Goal: Information Seeking & Learning: Learn about a topic

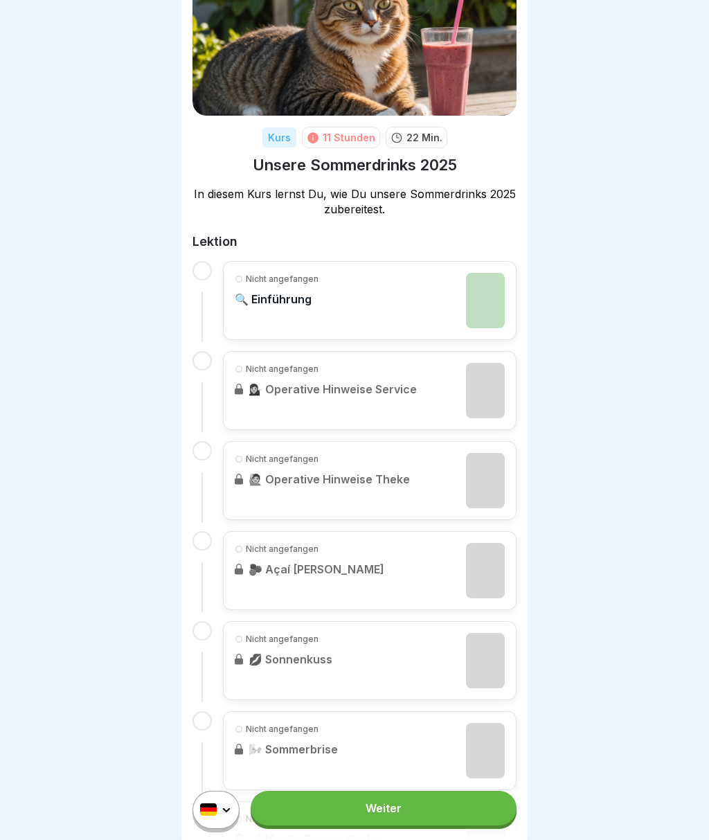
scroll to position [80, 0]
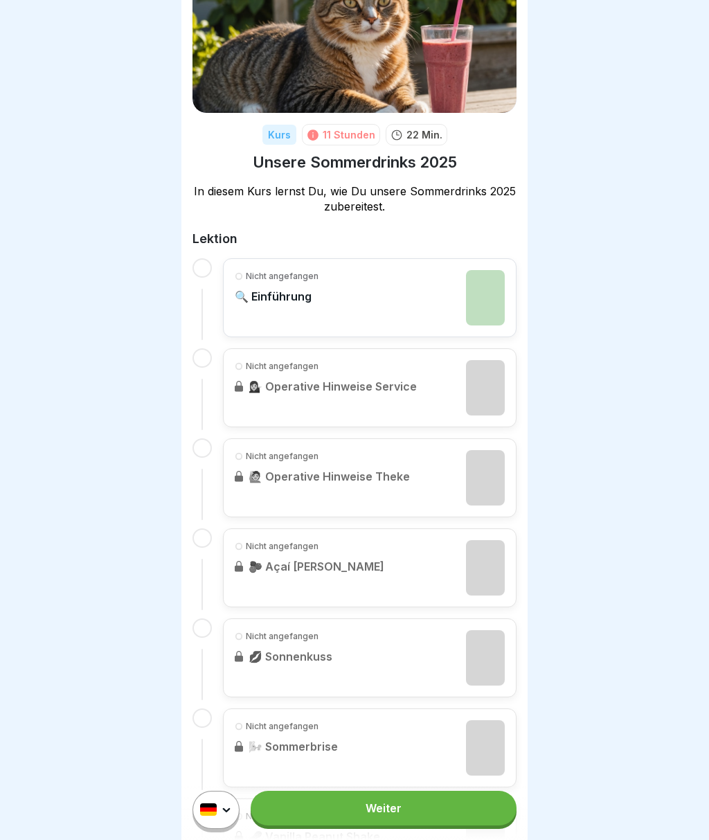
click at [200, 274] on div at bounding box center [202, 267] width 19 height 19
click at [210, 278] on div at bounding box center [202, 299] width 19 height 82
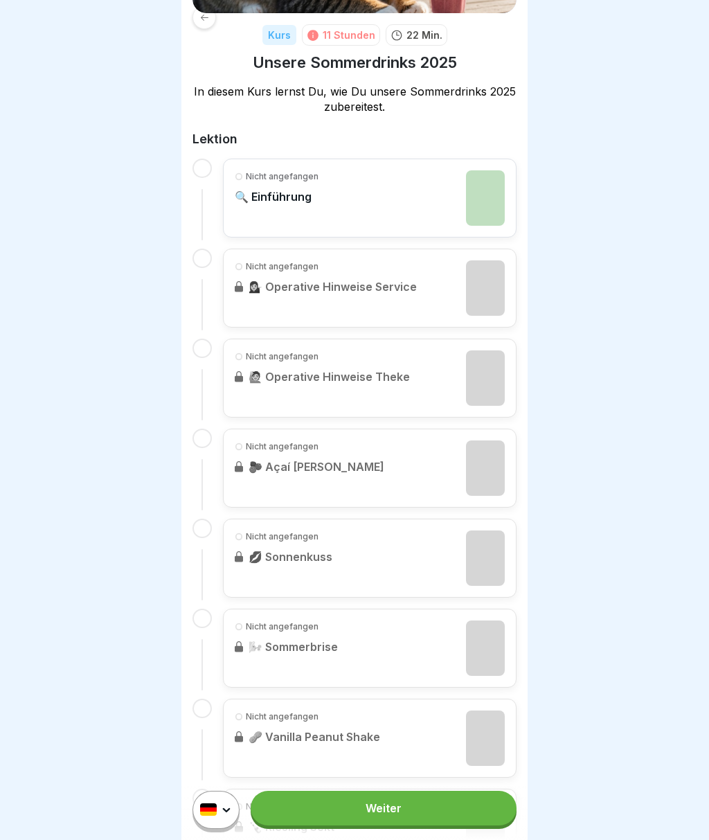
scroll to position [170, 0]
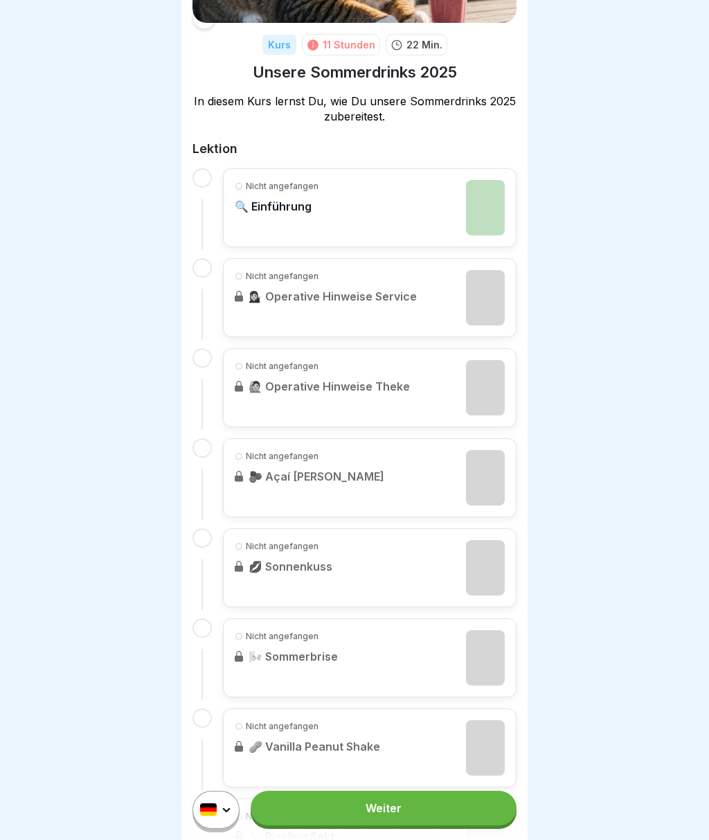
click at [203, 180] on div at bounding box center [202, 177] width 19 height 19
click at [396, 797] on link "Weiter" at bounding box center [384, 808] width 266 height 35
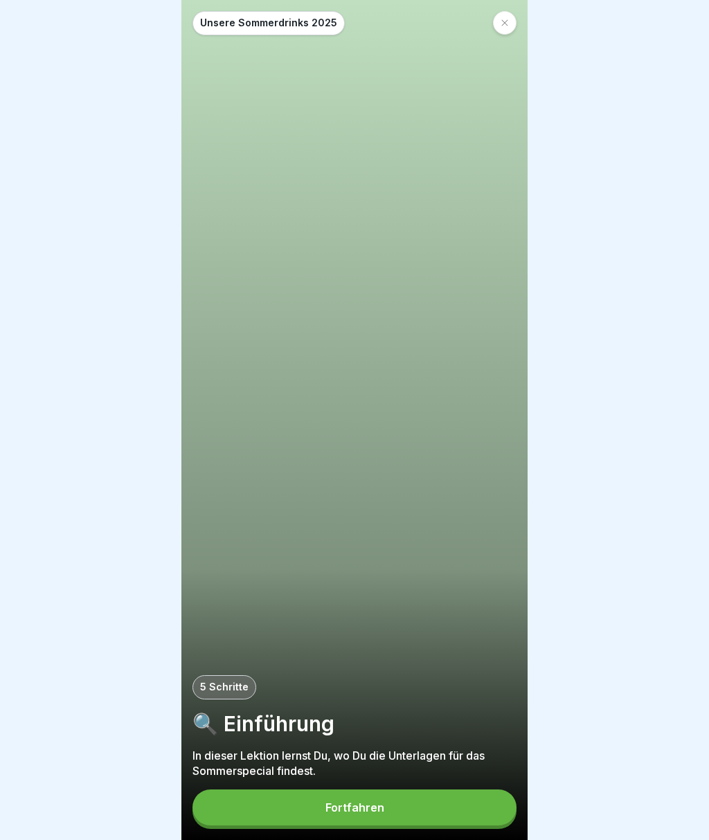
click at [407, 818] on button "Fortfahren" at bounding box center [355, 808] width 324 height 36
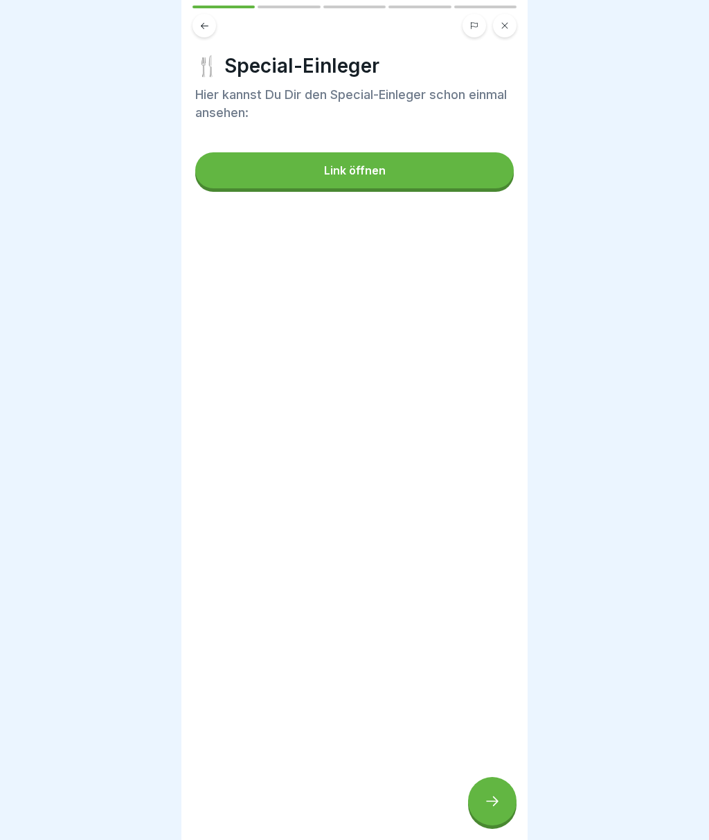
click at [463, 176] on button "Link öffnen" at bounding box center [354, 170] width 319 height 36
click at [500, 789] on div at bounding box center [492, 801] width 48 height 48
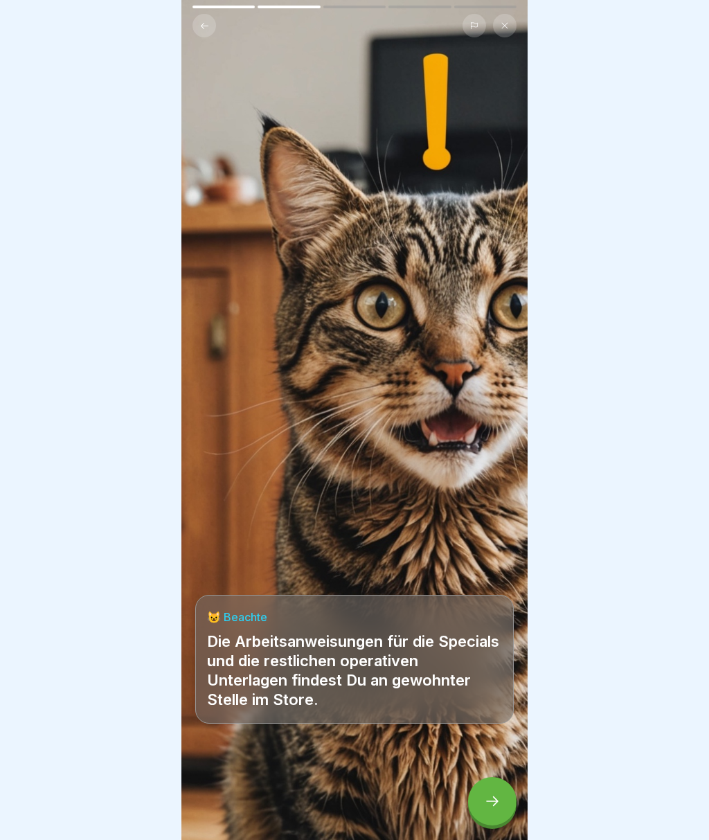
click at [497, 792] on div at bounding box center [492, 801] width 48 height 48
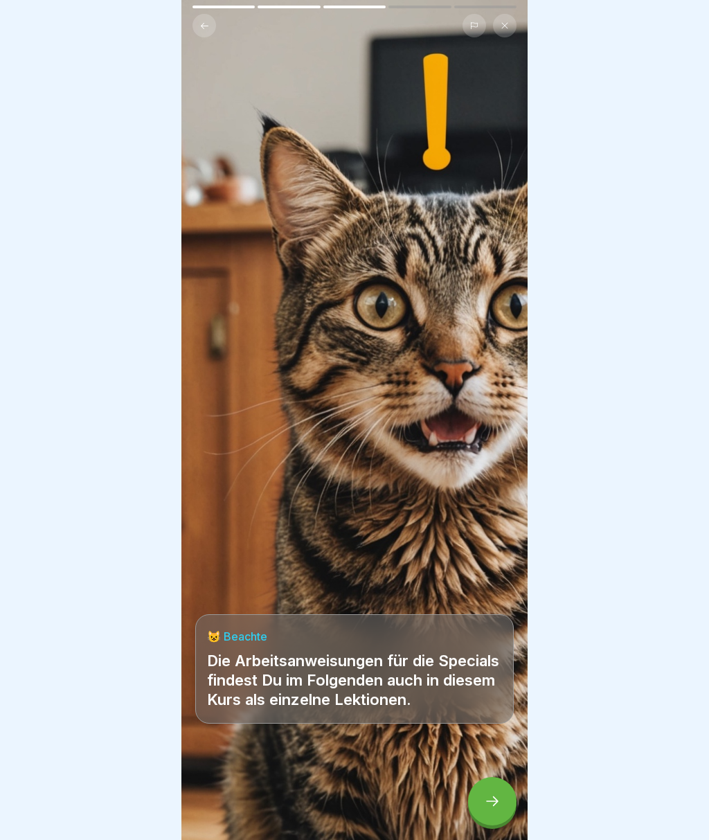
click at [503, 798] on div at bounding box center [492, 801] width 48 height 48
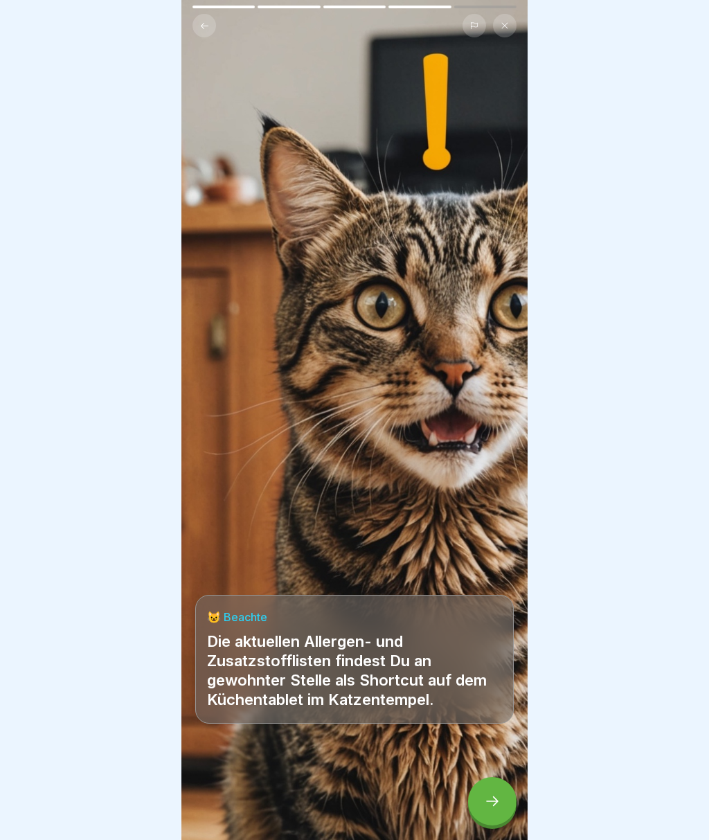
click at [504, 798] on div at bounding box center [492, 801] width 48 height 48
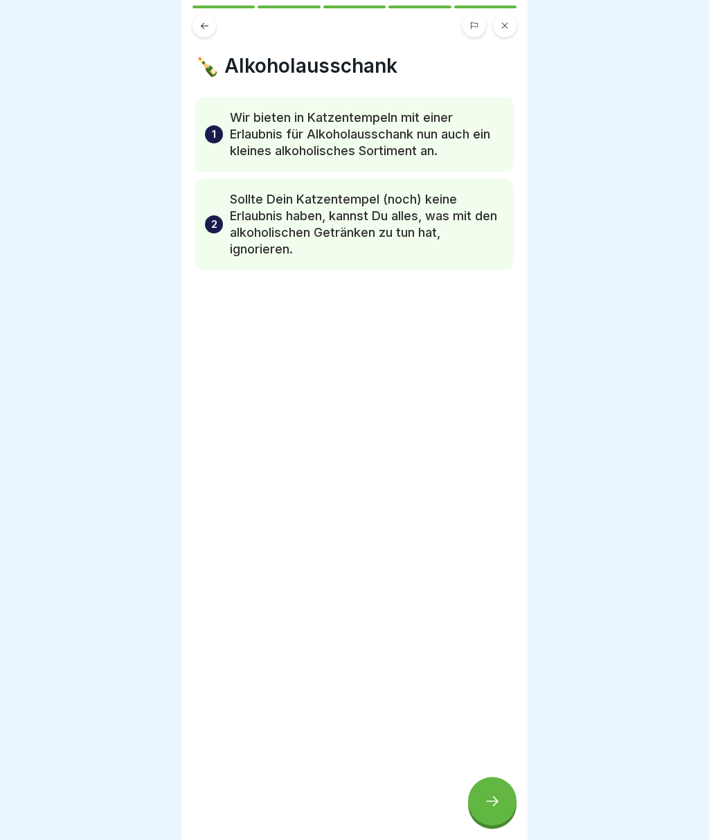
click at [516, 799] on div at bounding box center [492, 801] width 48 height 48
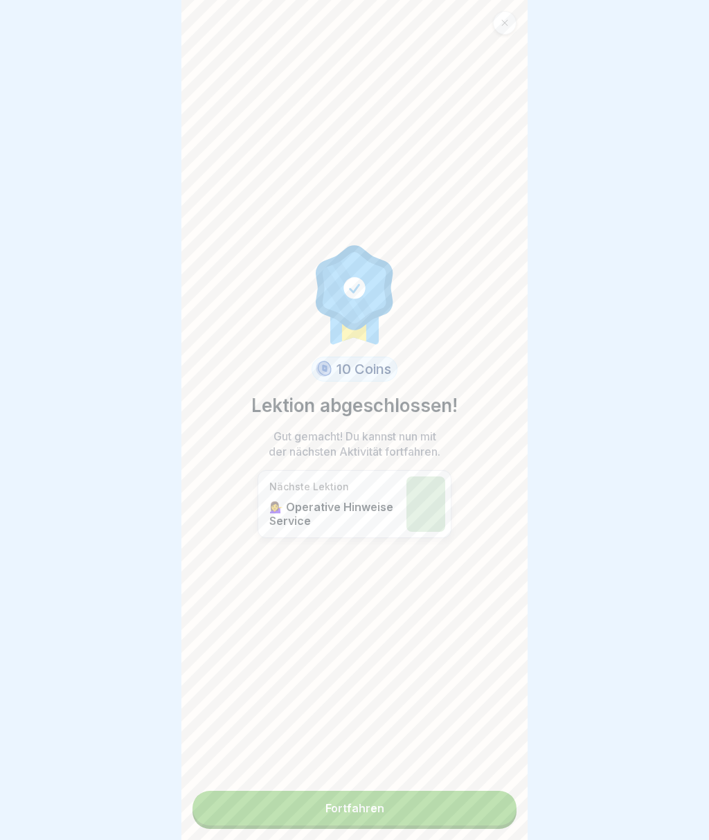
click at [499, 803] on link "Fortfahren" at bounding box center [355, 808] width 324 height 35
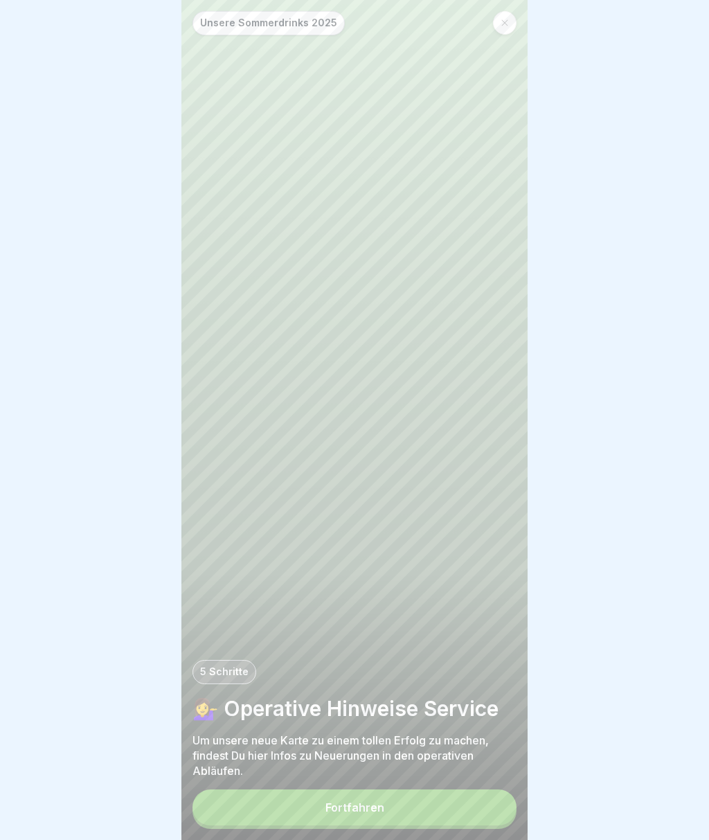
click at [494, 802] on button "Fortfahren" at bounding box center [355, 808] width 324 height 36
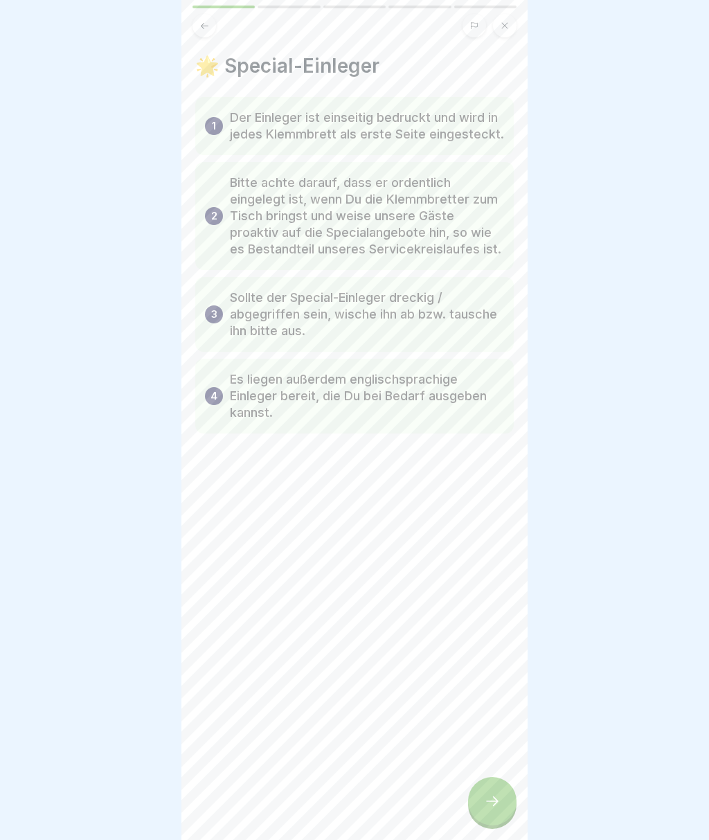
click at [496, 810] on div at bounding box center [492, 801] width 48 height 48
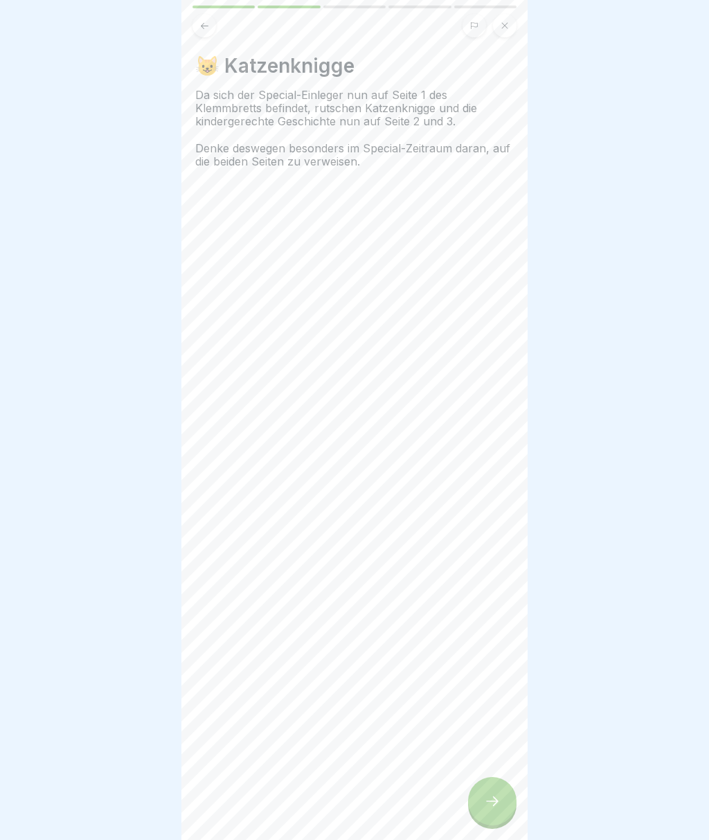
click at [505, 795] on div at bounding box center [492, 801] width 48 height 48
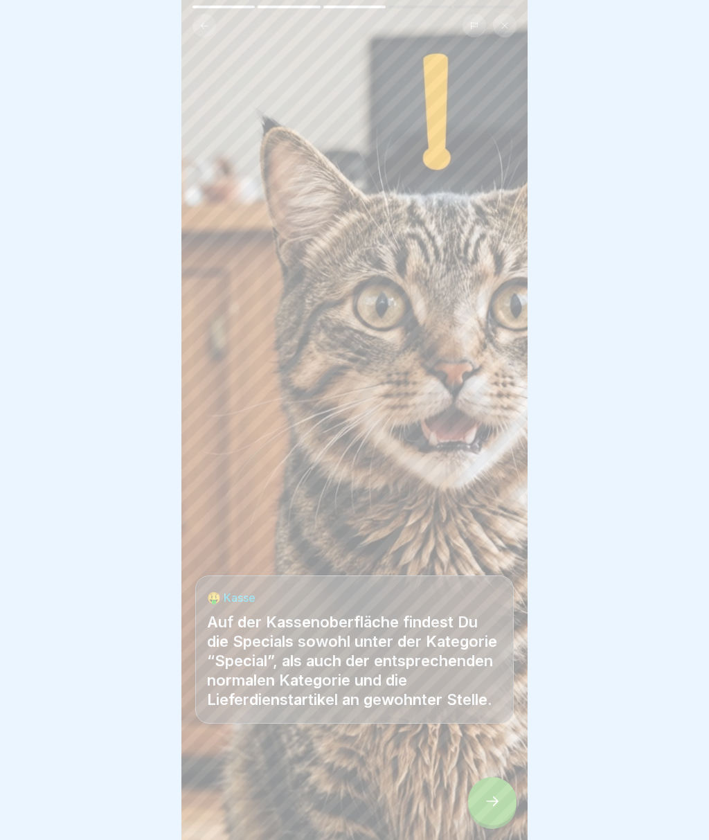
click at [499, 792] on div at bounding box center [492, 801] width 48 height 48
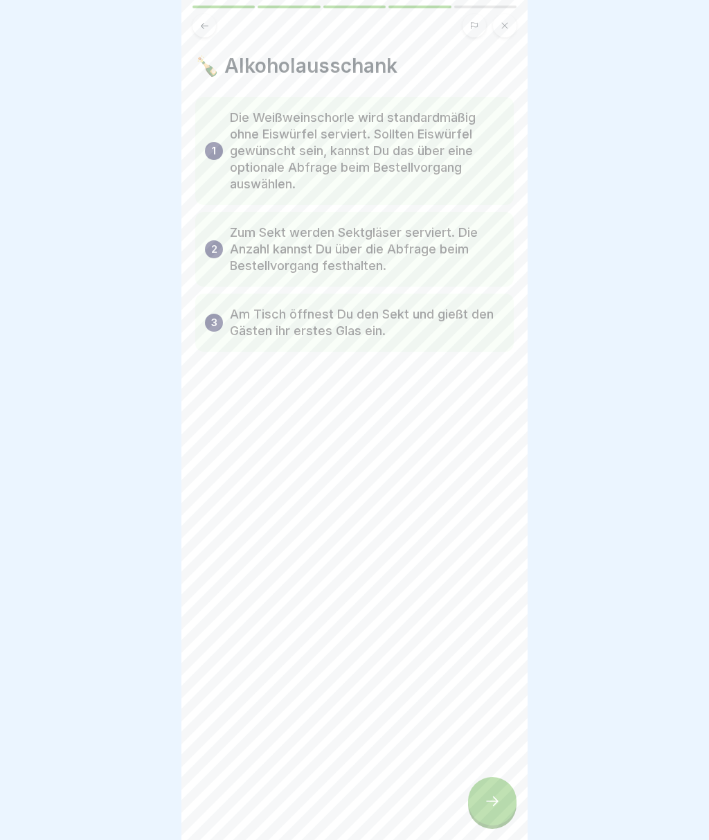
click at [514, 795] on div at bounding box center [492, 801] width 48 height 48
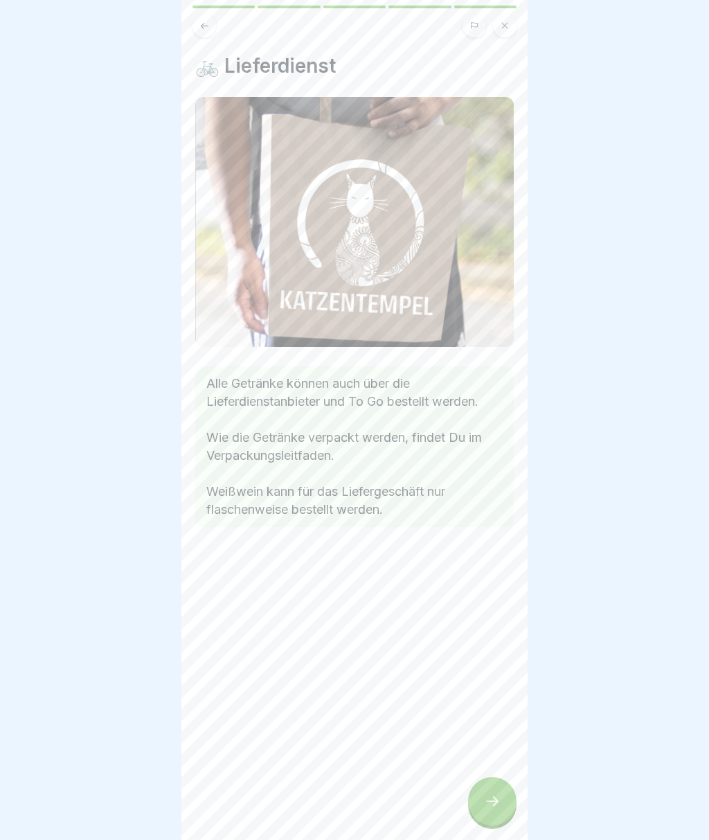
click at [509, 796] on div at bounding box center [492, 801] width 48 height 48
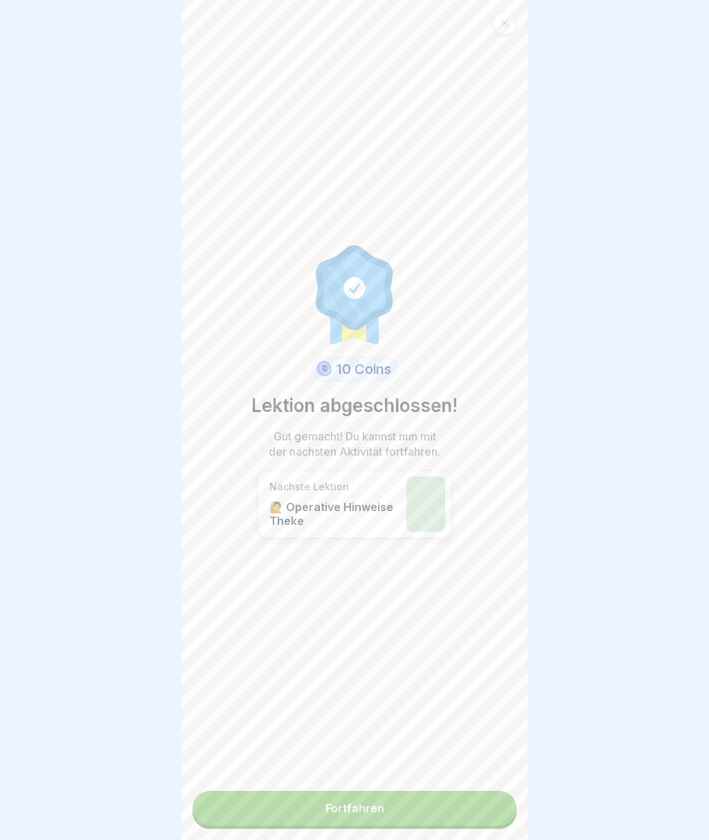
click at [487, 810] on link "Fortfahren" at bounding box center [355, 808] width 324 height 35
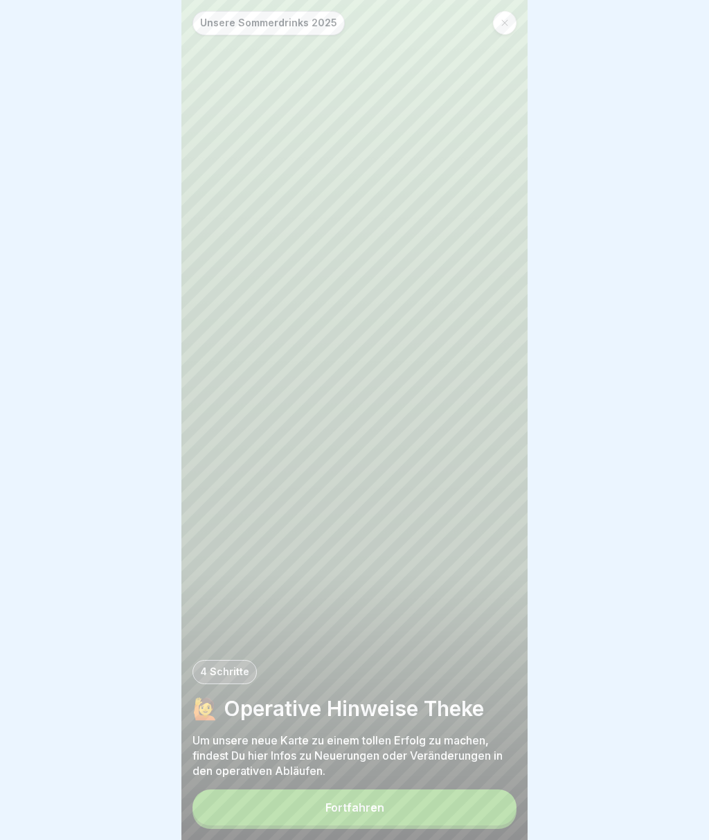
click at [502, 813] on button "Fortfahren" at bounding box center [355, 808] width 324 height 36
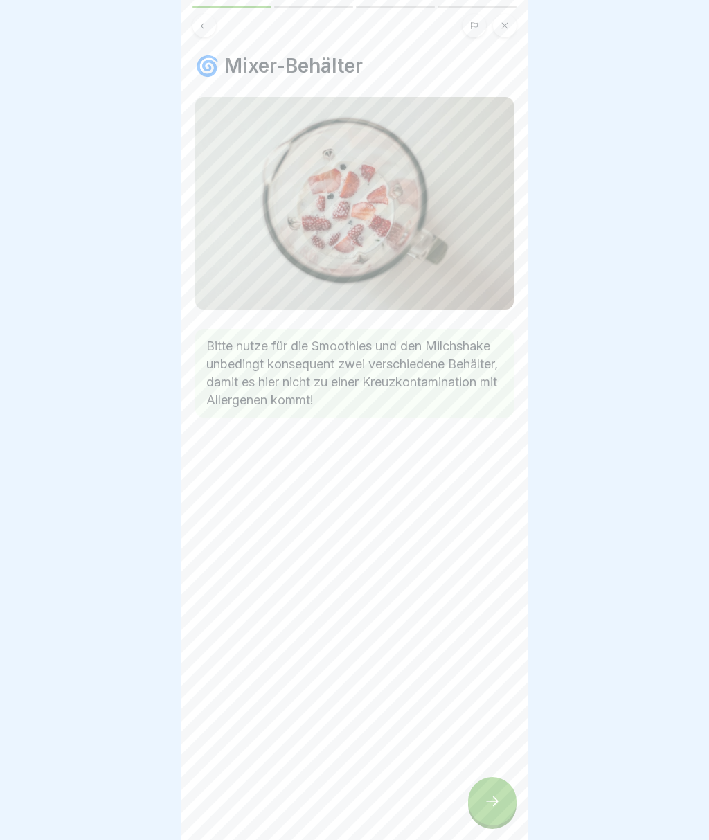
click at [203, 31] on button at bounding box center [205, 26] width 24 height 24
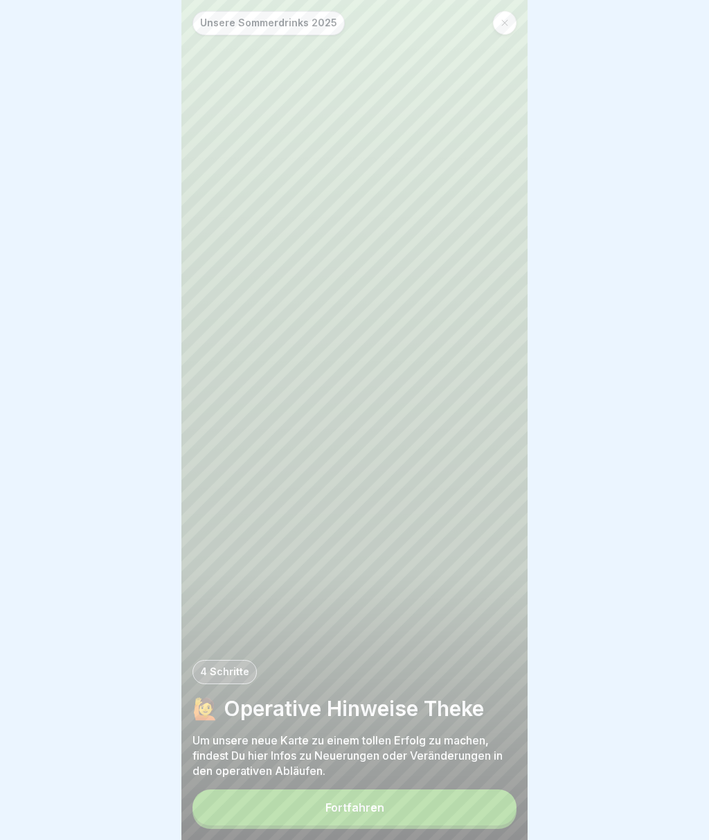
click at [453, 824] on button "Fortfahren" at bounding box center [355, 808] width 324 height 36
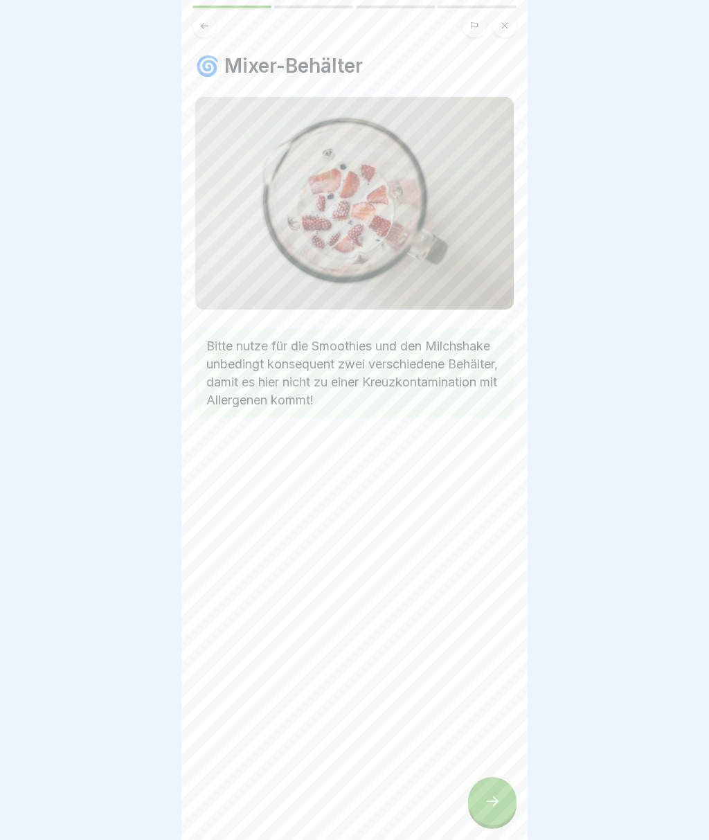
click at [517, 795] on div "🌀 Mixer-Behälter Bitte nutze für die Smoothies und den Milchshake unbedingt kon…" at bounding box center [354, 420] width 346 height 840
click at [501, 792] on div at bounding box center [492, 801] width 48 height 48
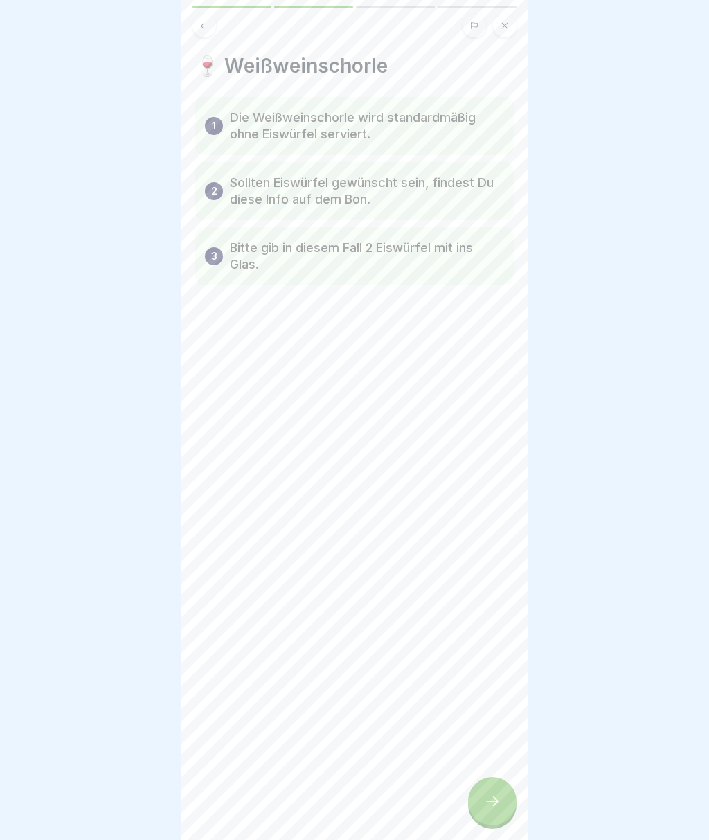
click at [517, 804] on div "🍷 Weißweinschorle 1 Die Weißweinschorle wird standardmäßig ohne Eiswürfel servi…" at bounding box center [354, 420] width 346 height 840
click at [506, 807] on div at bounding box center [492, 801] width 48 height 48
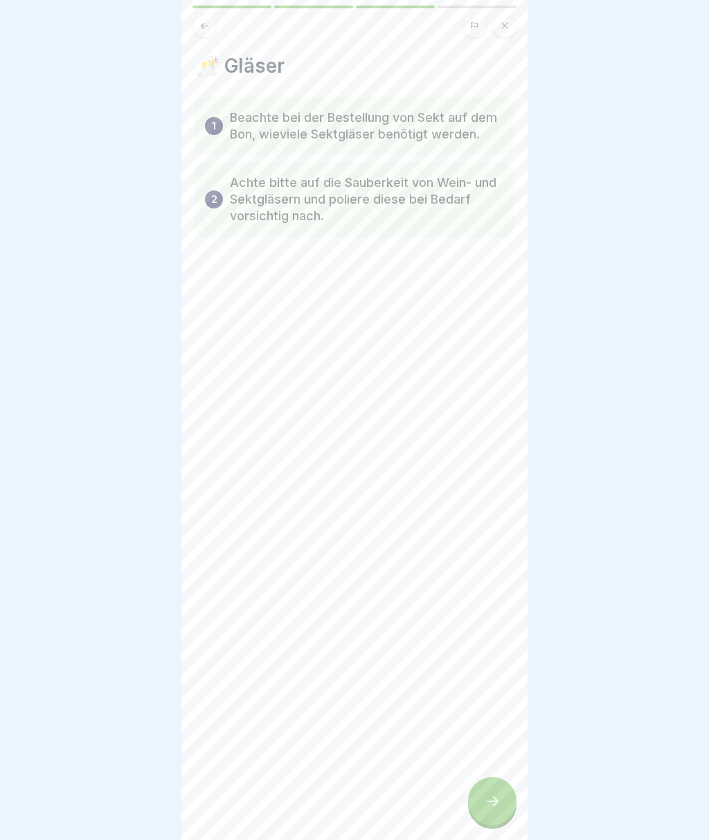
click at [206, 25] on icon at bounding box center [205, 26] width 10 height 10
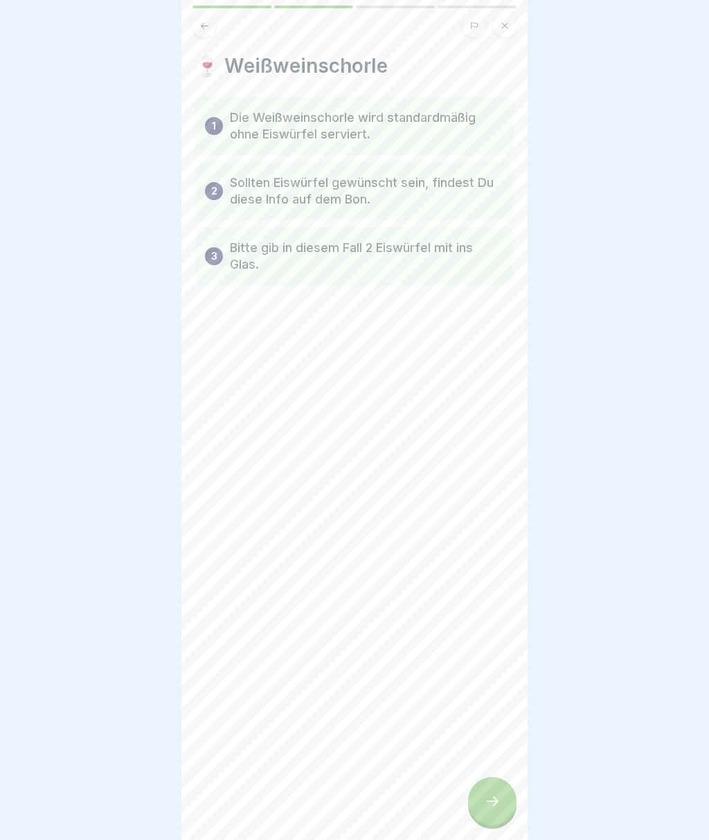
click at [508, 770] on div "🍷 Weißweinschorle 1 Die Weißweinschorle wird standardmäßig ohne Eiswürfel servi…" at bounding box center [354, 420] width 346 height 840
click at [498, 799] on icon at bounding box center [492, 801] width 17 height 17
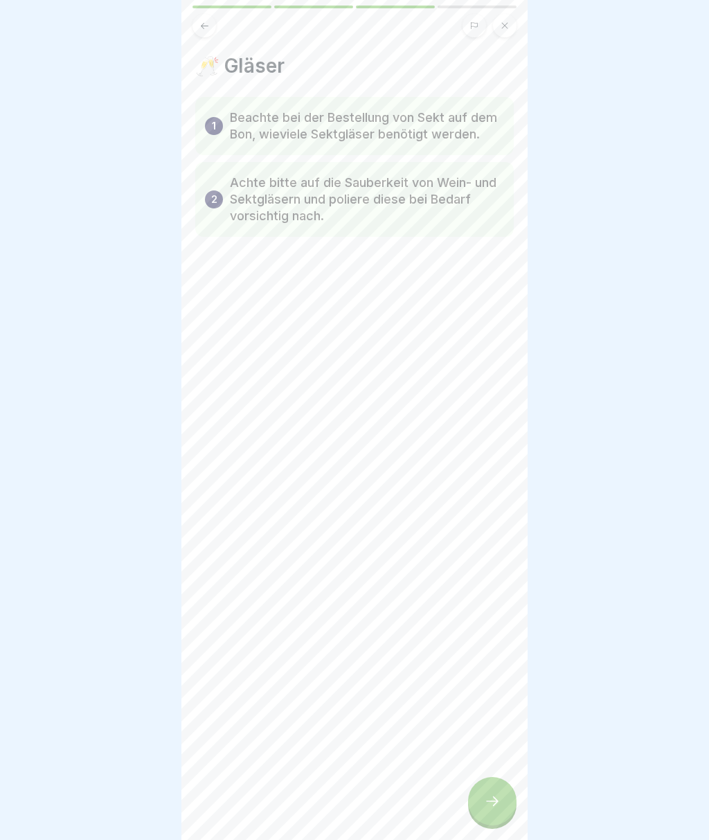
click at [503, 811] on div at bounding box center [492, 801] width 48 height 48
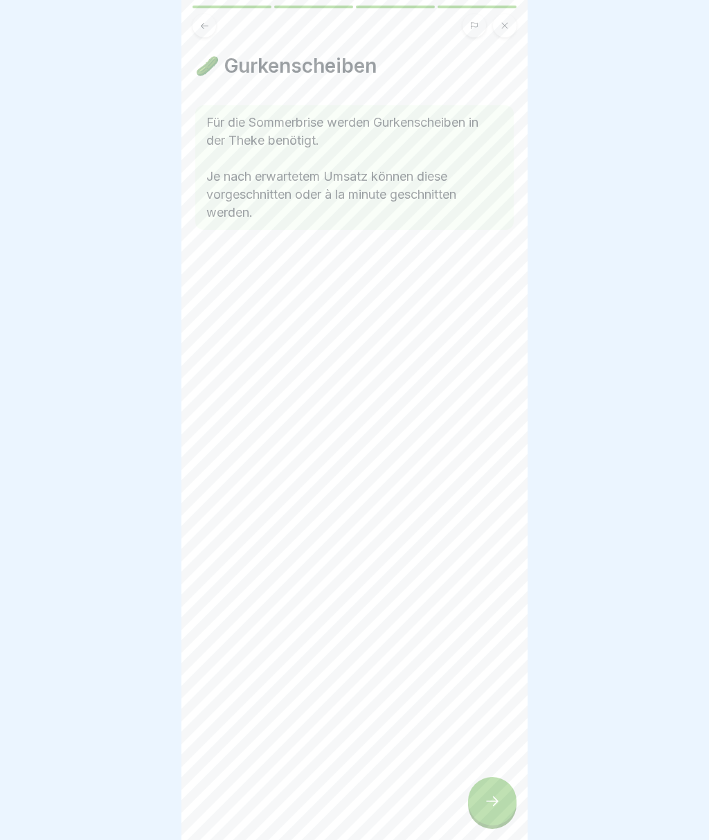
click at [514, 800] on div at bounding box center [492, 801] width 48 height 48
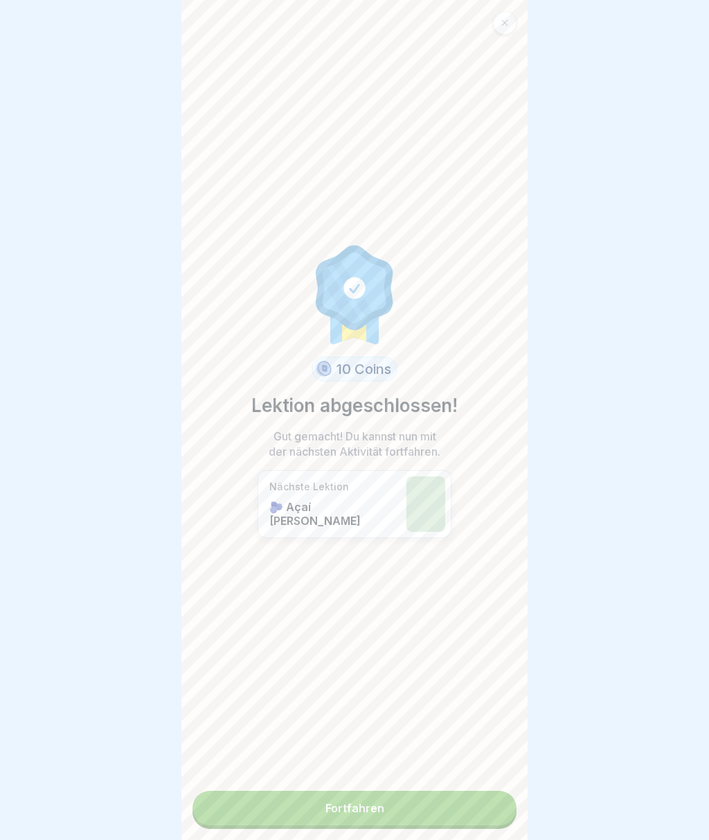
click at [436, 804] on link "Fortfahren" at bounding box center [355, 808] width 324 height 35
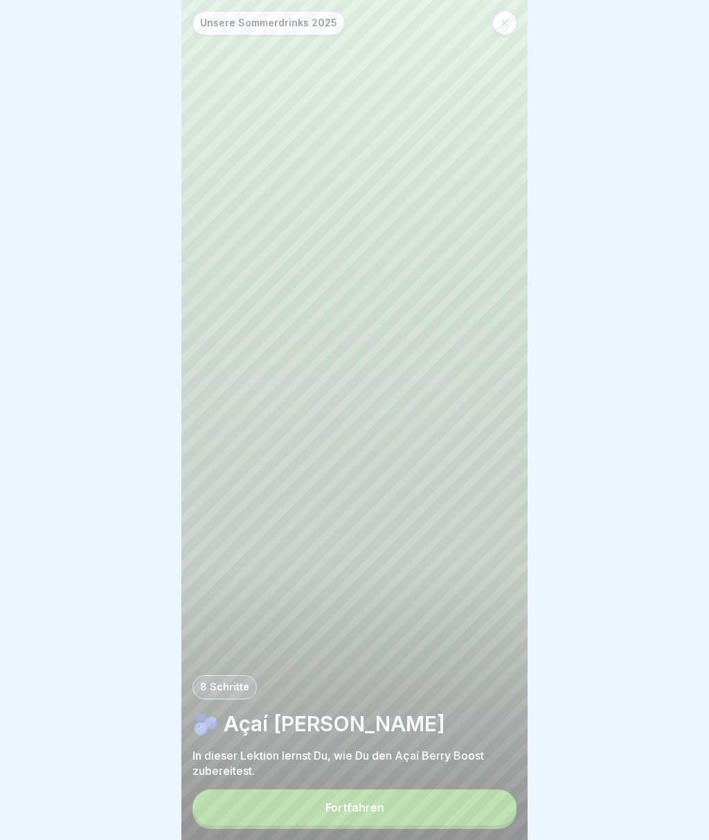
click at [468, 812] on button "Fortfahren" at bounding box center [355, 808] width 324 height 36
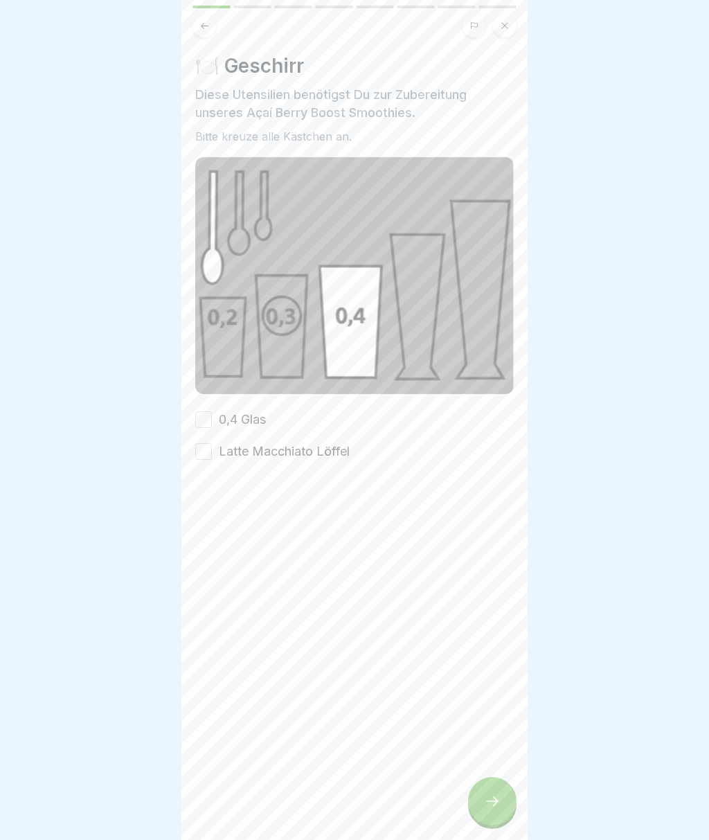
click at [219, 423] on label "0,4 Glas" at bounding box center [242, 420] width 47 height 18
click at [212, 423] on button "0,4 Glas" at bounding box center [203, 419] width 17 height 17
click at [283, 443] on label "Latte Macchiato Löffel" at bounding box center [284, 452] width 131 height 18
click at [212, 443] on button "Latte Macchiato Löffel" at bounding box center [203, 451] width 17 height 17
click at [512, 799] on div at bounding box center [492, 801] width 48 height 48
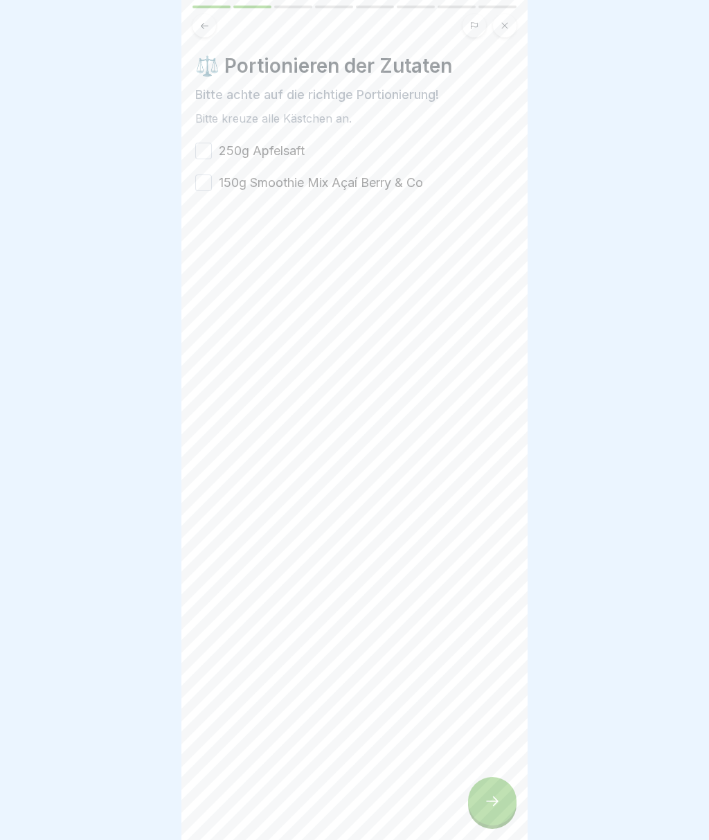
click at [238, 159] on label "250g Apfelsaft" at bounding box center [262, 151] width 86 height 18
click at [212, 159] on button "250g Apfelsaft" at bounding box center [203, 151] width 17 height 17
click at [310, 187] on label "150g Smoothie Mix Açaí Berry & Co" at bounding box center [321, 183] width 204 height 18
click at [212, 187] on button "150g Smoothie Mix Açaí Berry & Co" at bounding box center [203, 183] width 17 height 17
click at [514, 788] on div "⚖️ Portionieren der Zutaten Bitte achte auf die richtige Portionierung! Bitte k…" at bounding box center [354, 420] width 346 height 840
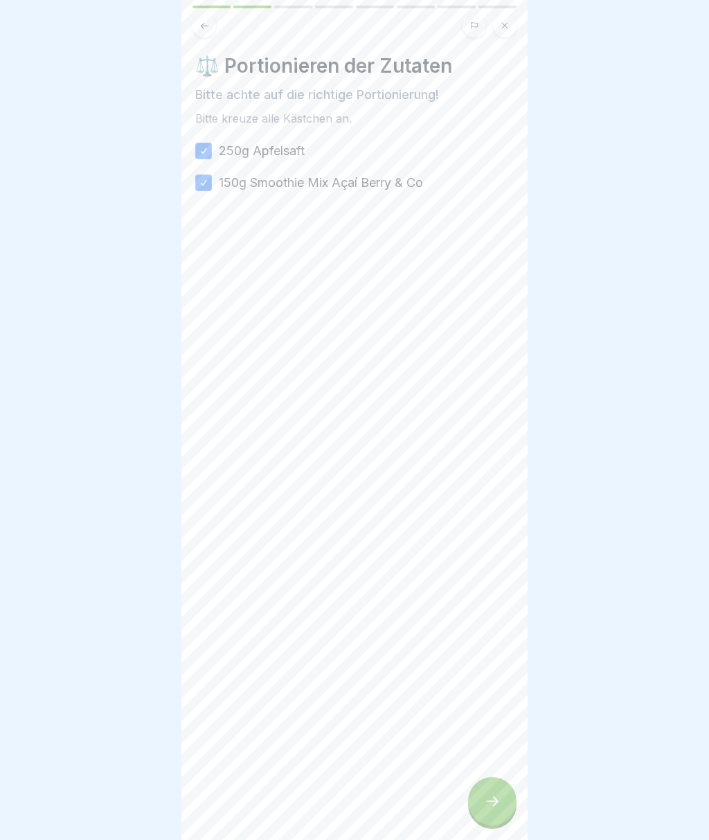
click at [504, 815] on div at bounding box center [492, 801] width 48 height 48
